Goal: Navigation & Orientation: Find specific page/section

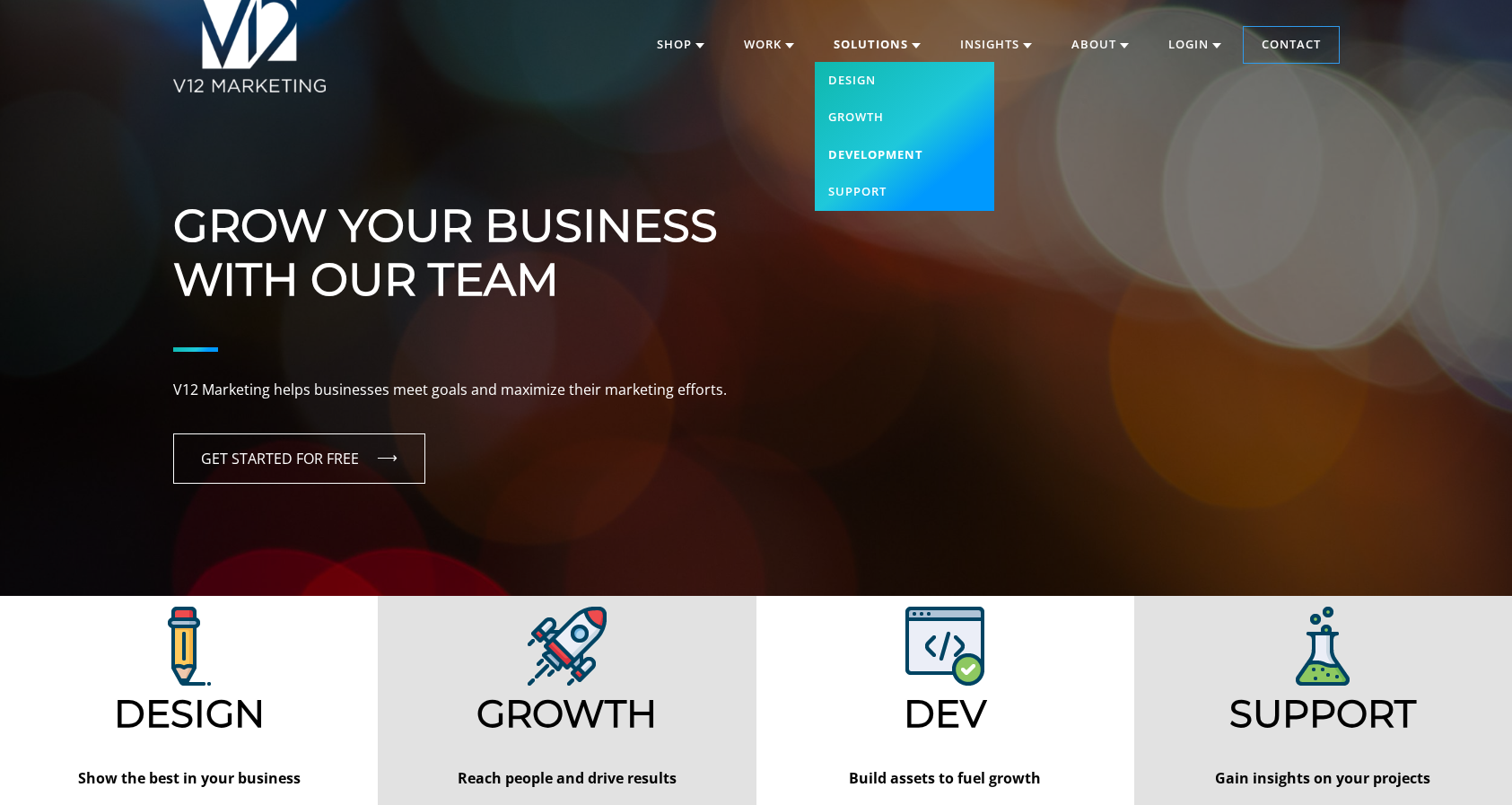
scroll to position [58, 0]
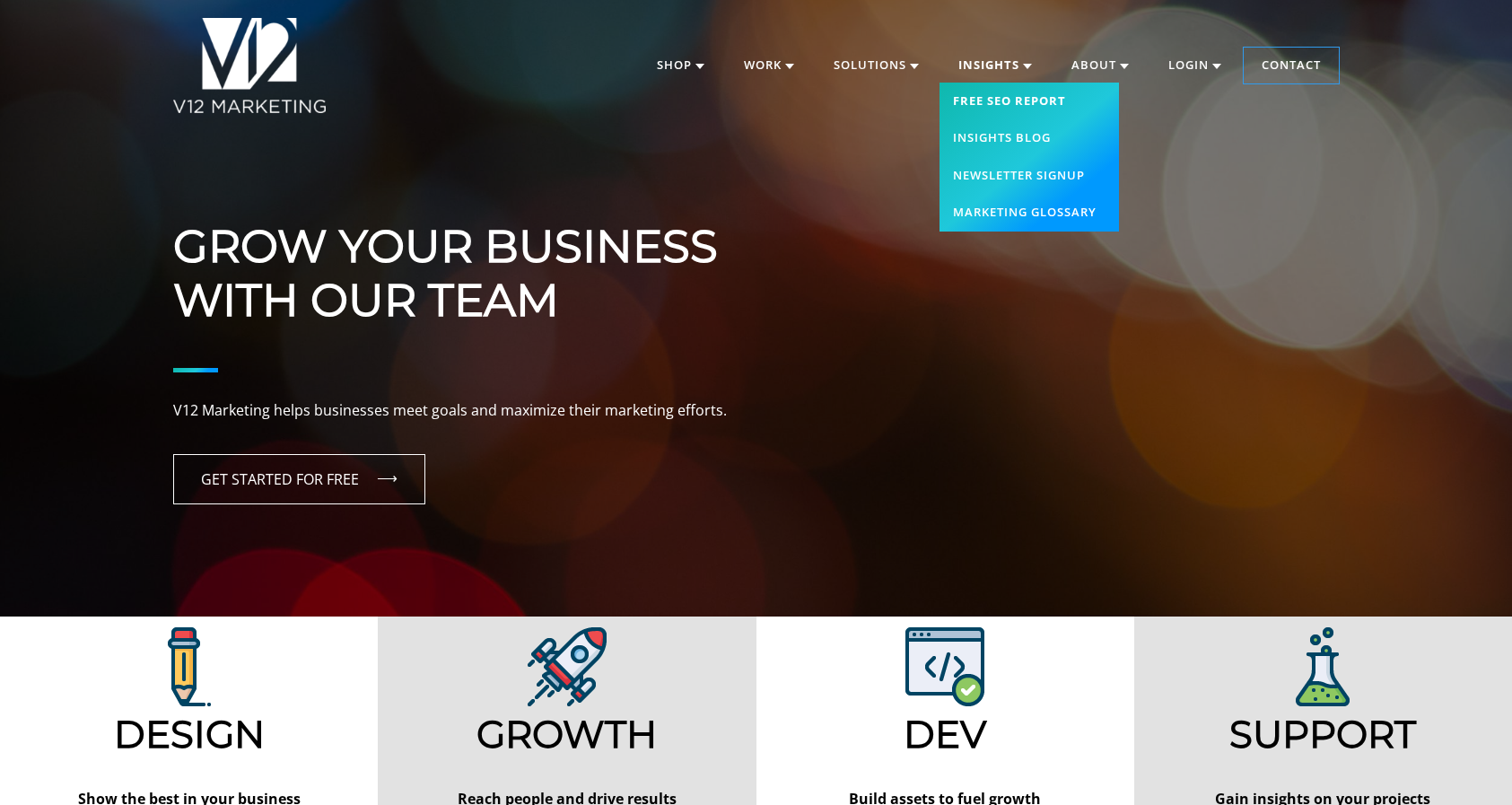
click at [1016, 97] on link "Free SEO Report" at bounding box center [1029, 101] width 179 height 37
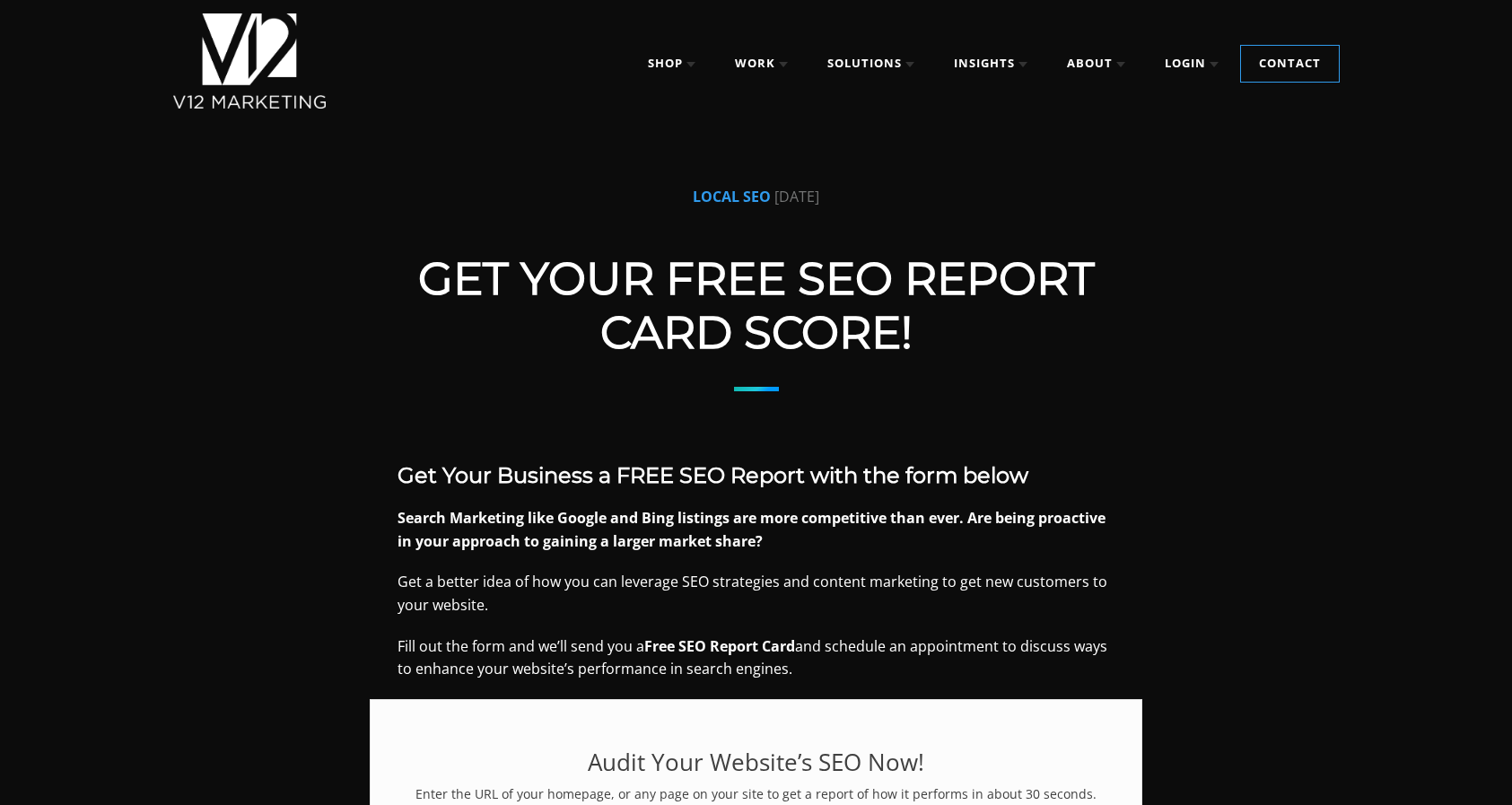
scroll to position [9, 0]
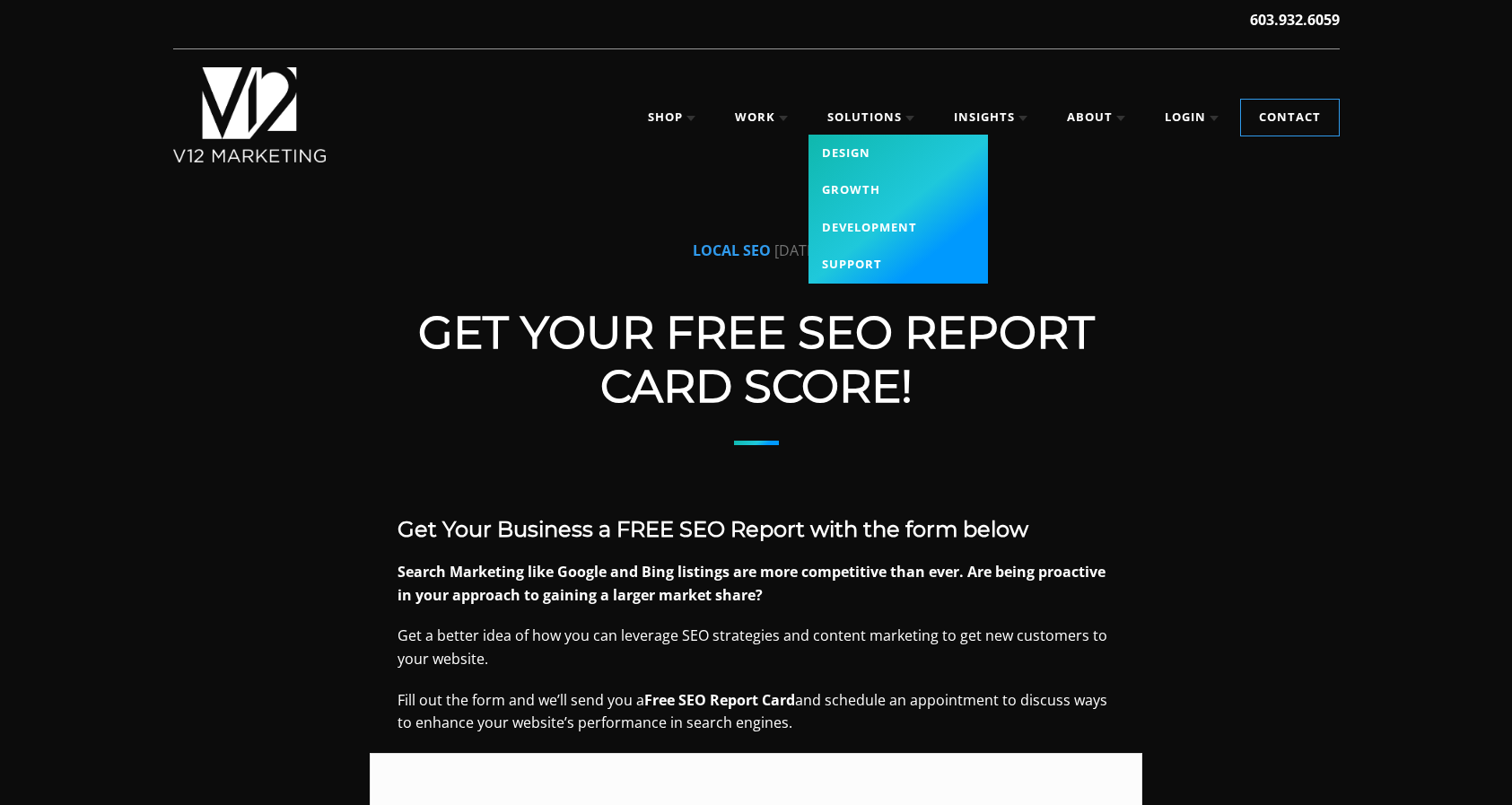
click at [842, 145] on link "Design" at bounding box center [897, 153] width 179 height 37
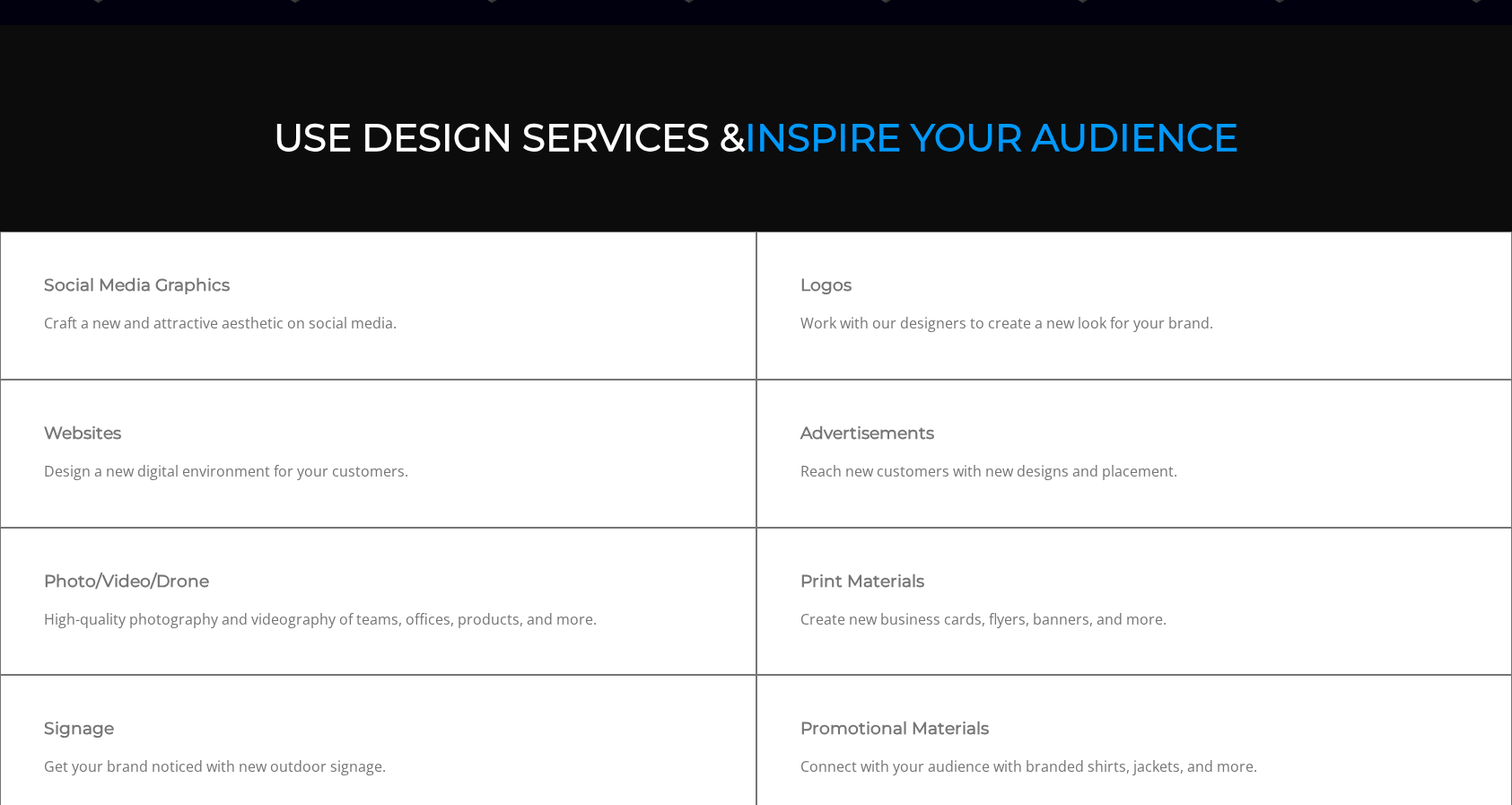
scroll to position [660, 0]
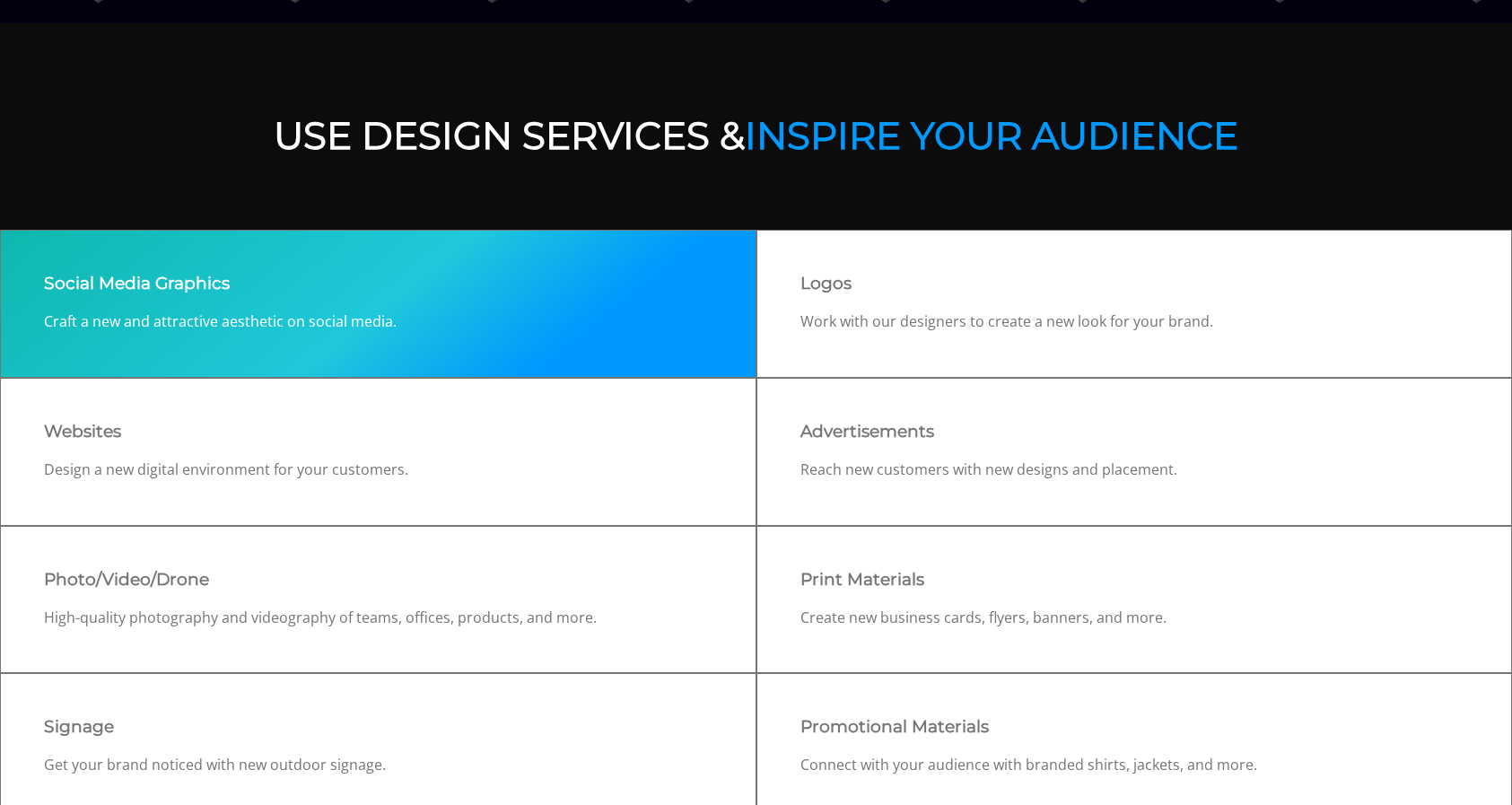
click at [620, 329] on p "Craft a new and attractive aesthetic on social media." at bounding box center [377, 323] width 668 height 24
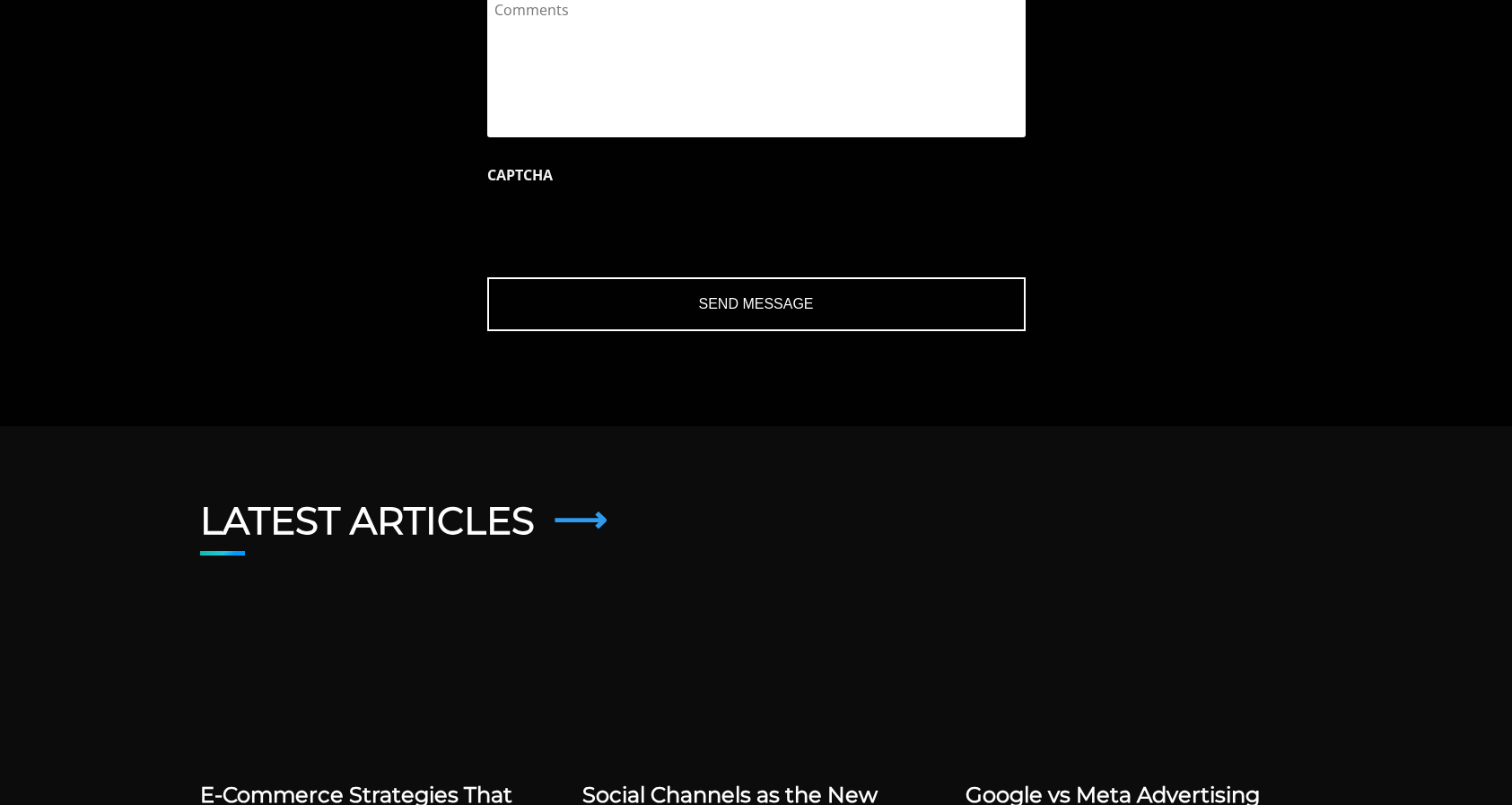
scroll to position [2633, 0]
